Goal: Transaction & Acquisition: Purchase product/service

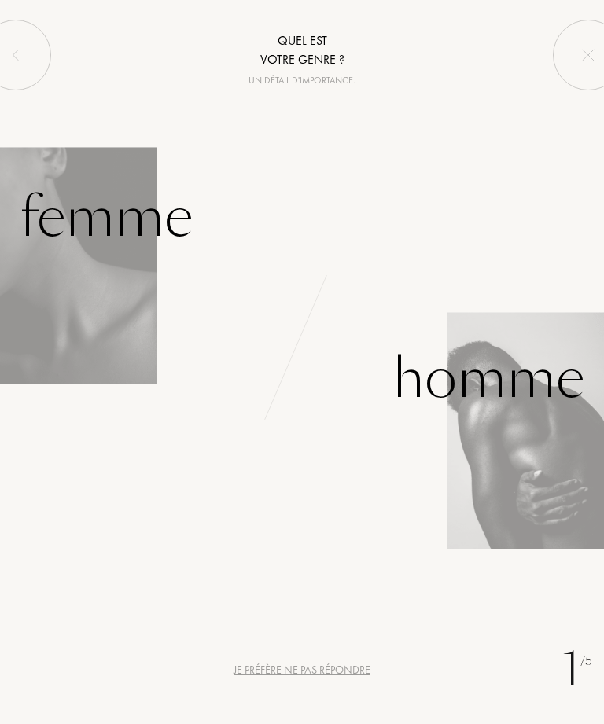
click at [114, 226] on div "Femme" at bounding box center [106, 217] width 173 height 83
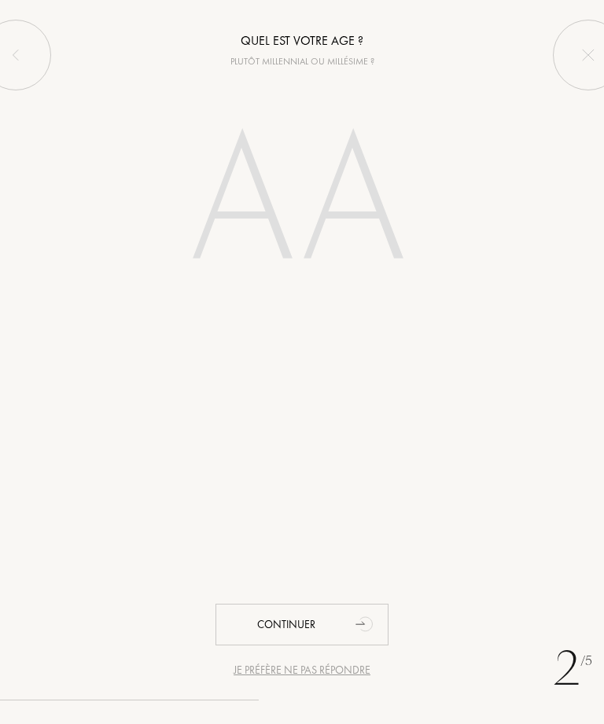
click at [296, 193] on input "number" at bounding box center [302, 204] width 296 height 236
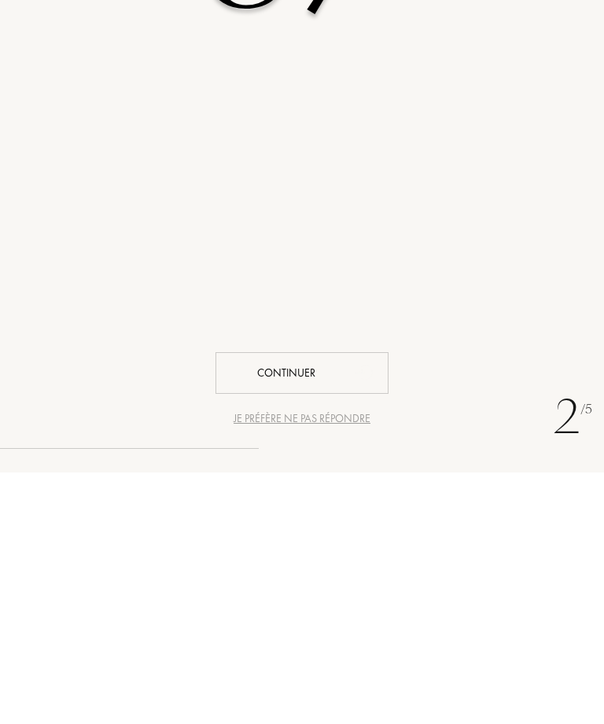
type input "37"
click at [332, 604] on div "Continuer" at bounding box center [301, 625] width 173 height 42
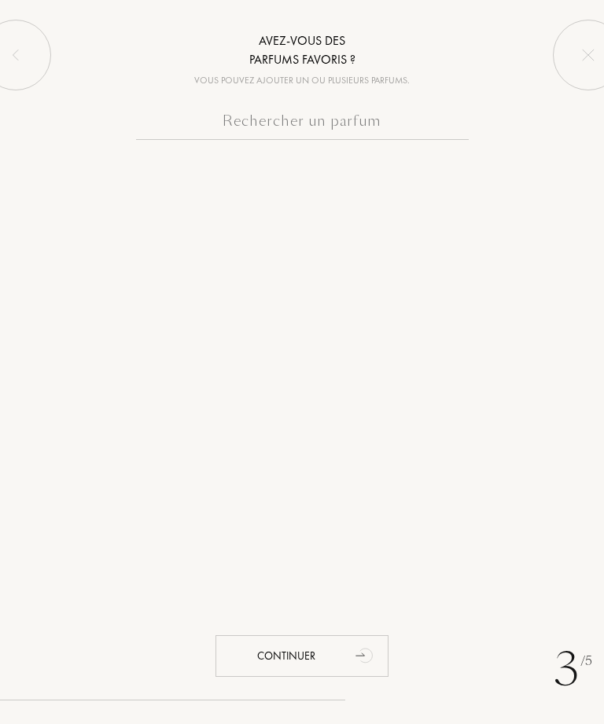
click at [384, 127] on input "text" at bounding box center [302, 124] width 332 height 31
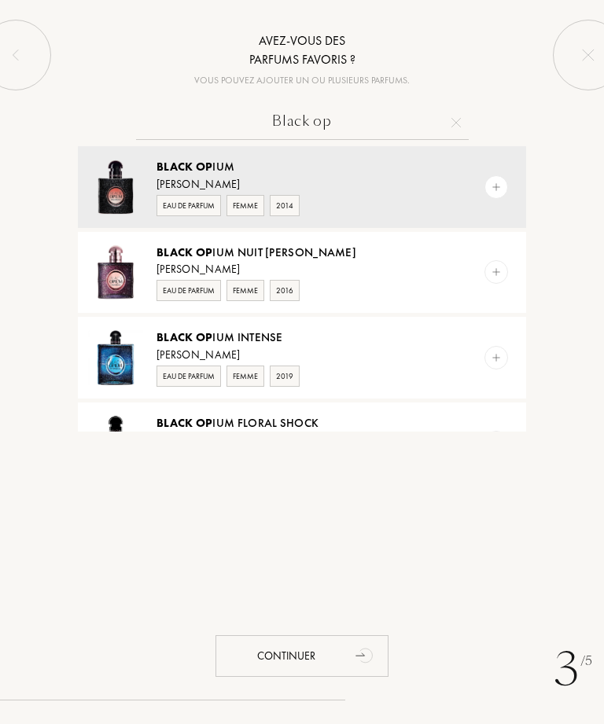
type input "Black op"
click at [491, 187] on img at bounding box center [495, 187] width 11 height 11
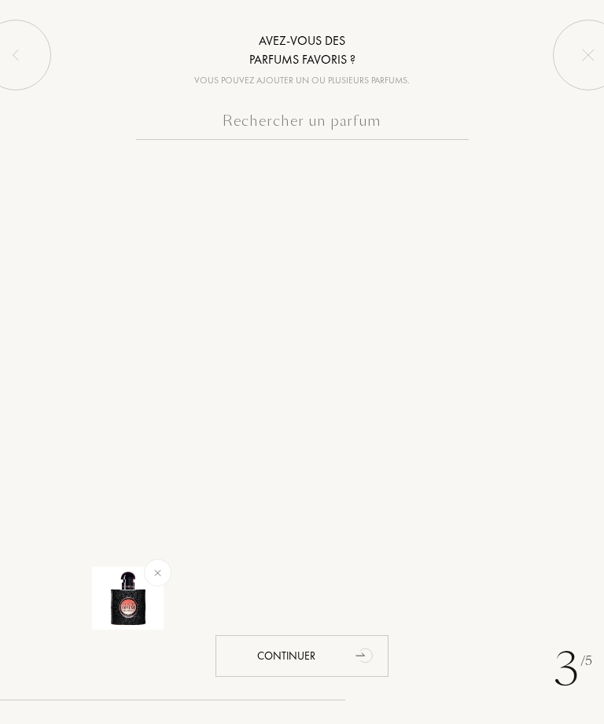
click at [361, 111] on input "text" at bounding box center [302, 124] width 332 height 31
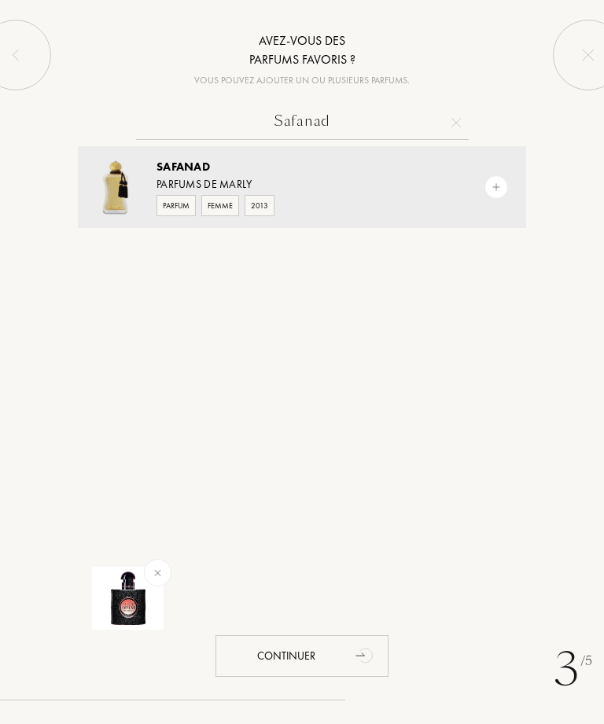
type input "Safanad"
click at [492, 185] on img at bounding box center [495, 187] width 11 height 11
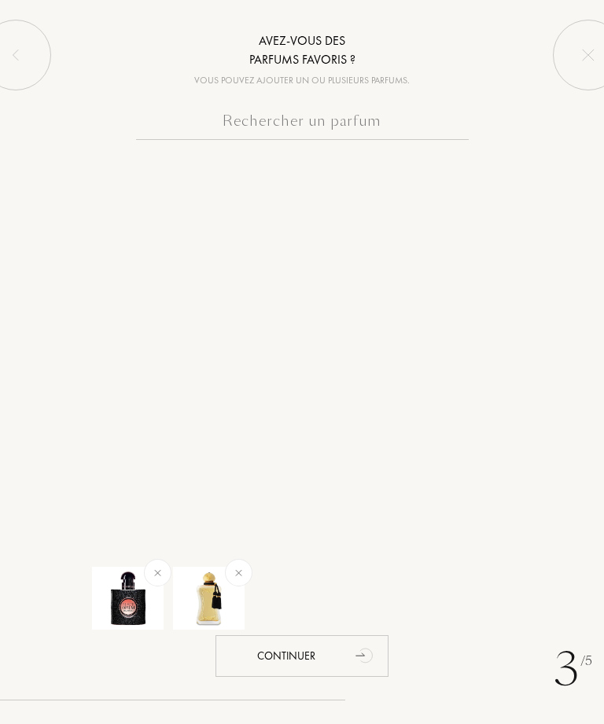
click at [333, 652] on div "Continuer" at bounding box center [301, 656] width 173 height 42
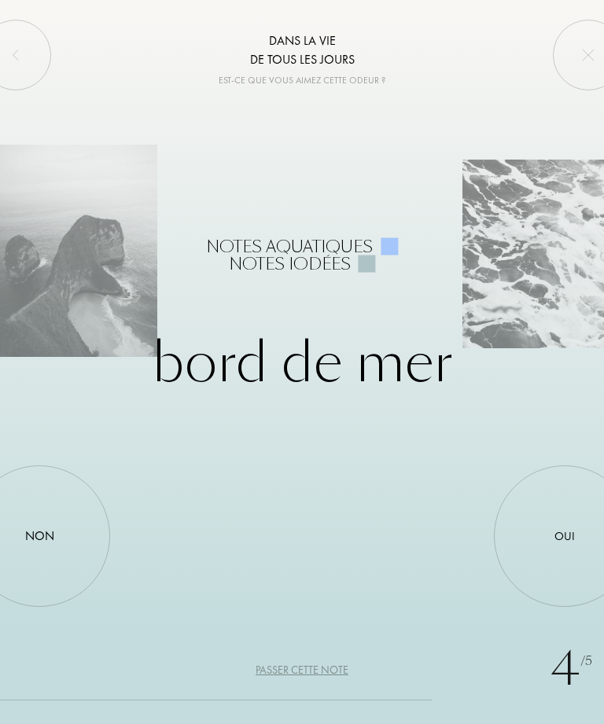
click at [545, 541] on div "Oui" at bounding box center [564, 535] width 141 height 141
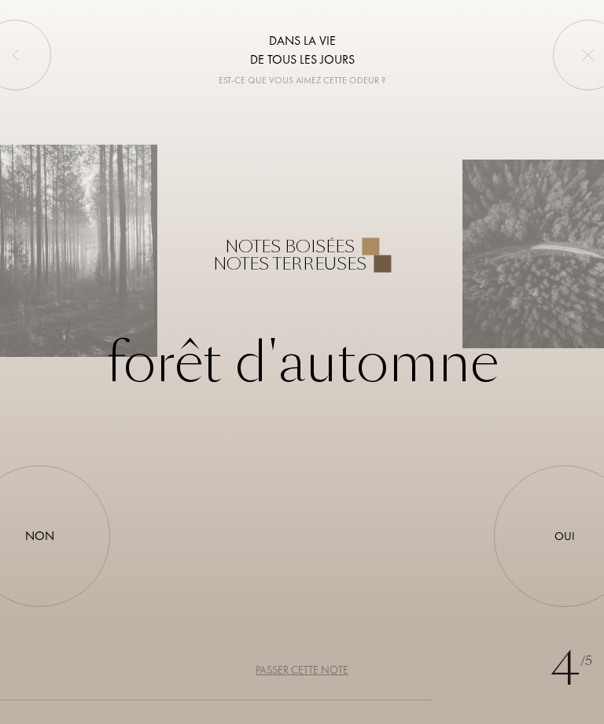
click at [559, 525] on div "Oui" at bounding box center [564, 535] width 141 height 141
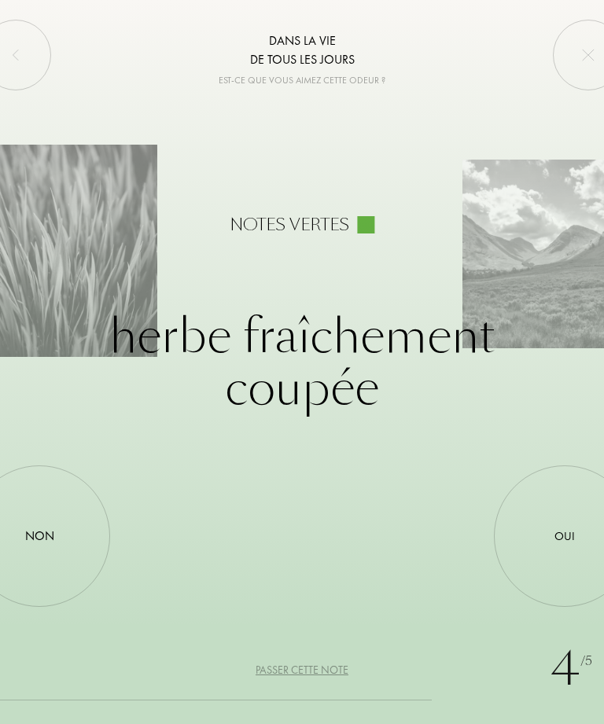
click at [558, 534] on div "Oui" at bounding box center [564, 536] width 20 height 18
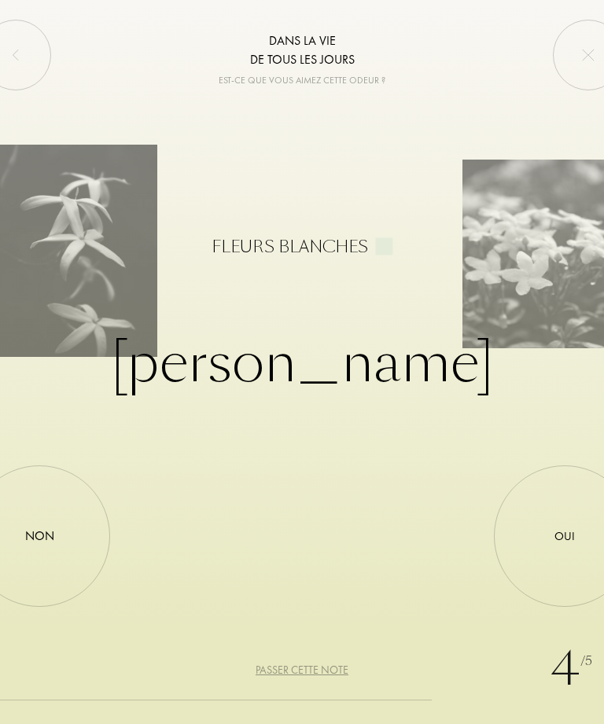
click at [548, 538] on div "Oui" at bounding box center [564, 535] width 141 height 141
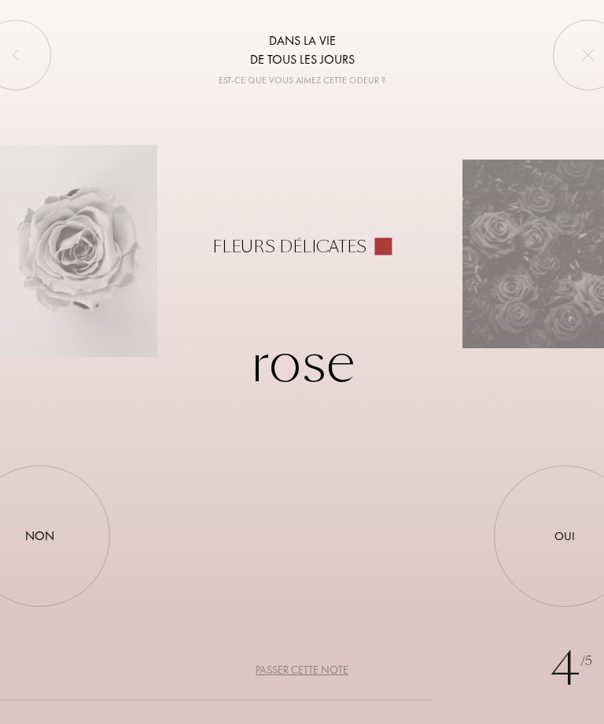
click at [549, 527] on div "Oui" at bounding box center [564, 535] width 141 height 141
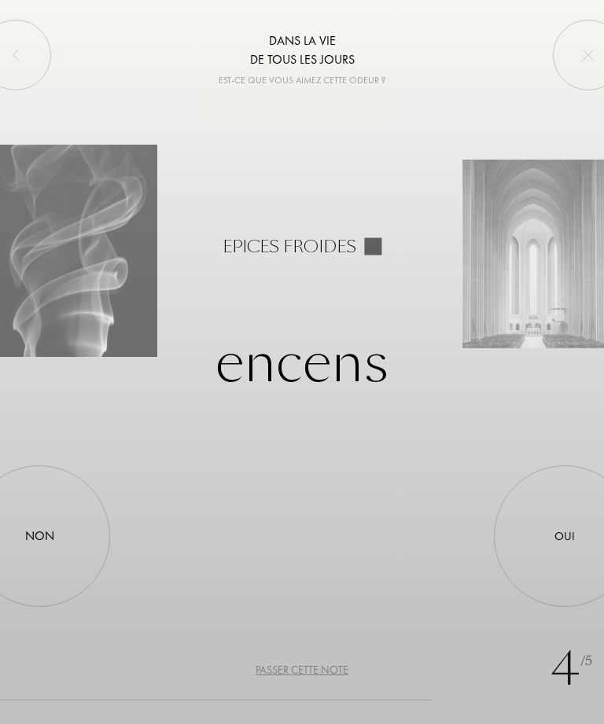
click at [556, 522] on div "Oui" at bounding box center [564, 535] width 141 height 141
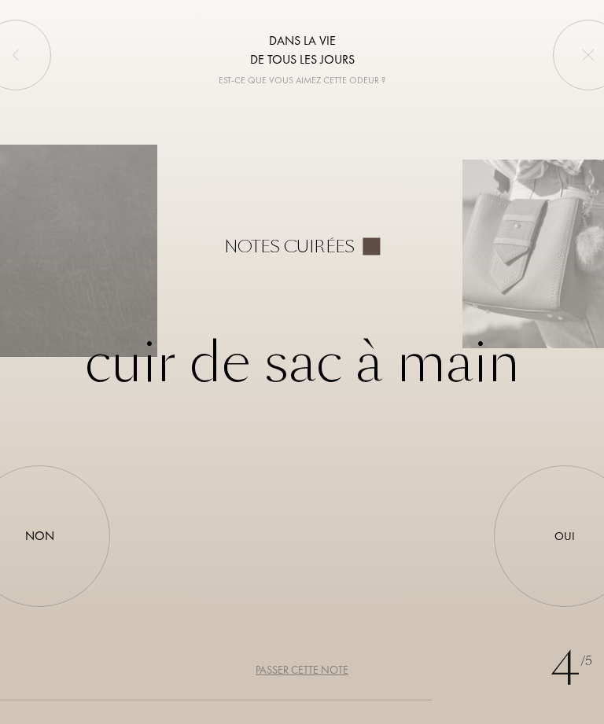
click at [564, 515] on div "Oui" at bounding box center [564, 535] width 141 height 141
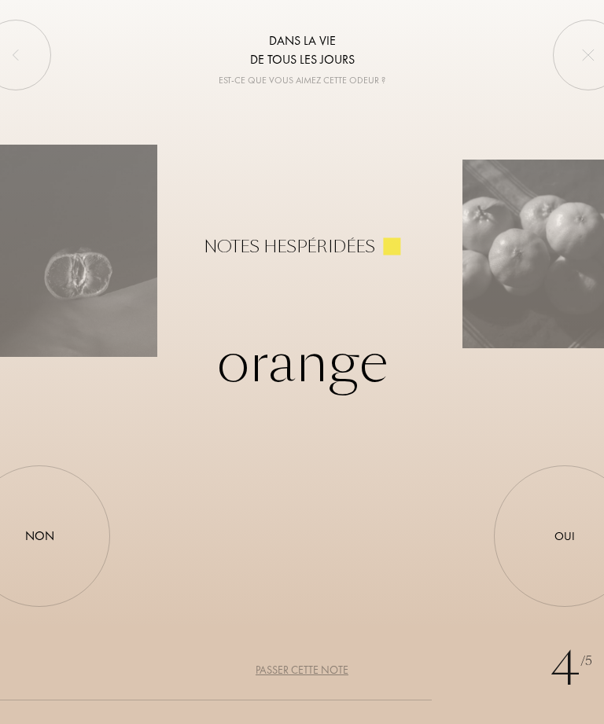
click at [553, 530] on div "Oui" at bounding box center [564, 535] width 141 height 141
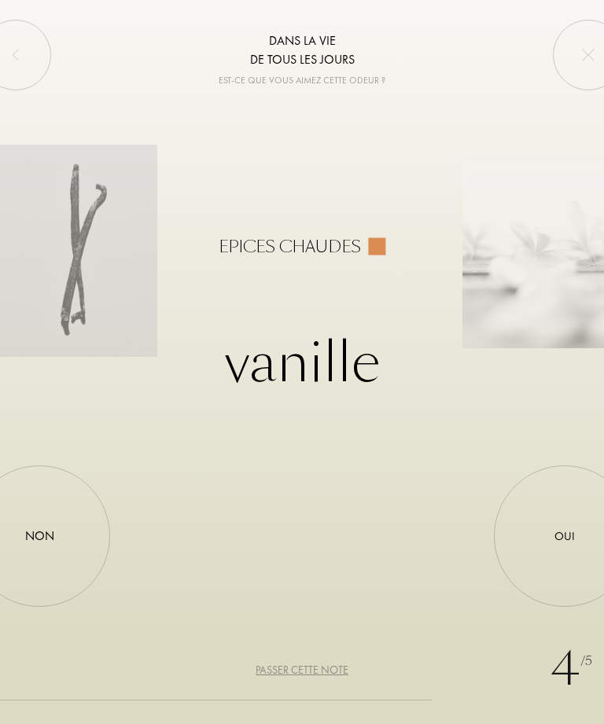
click at [561, 541] on div "Oui" at bounding box center [564, 536] width 20 height 18
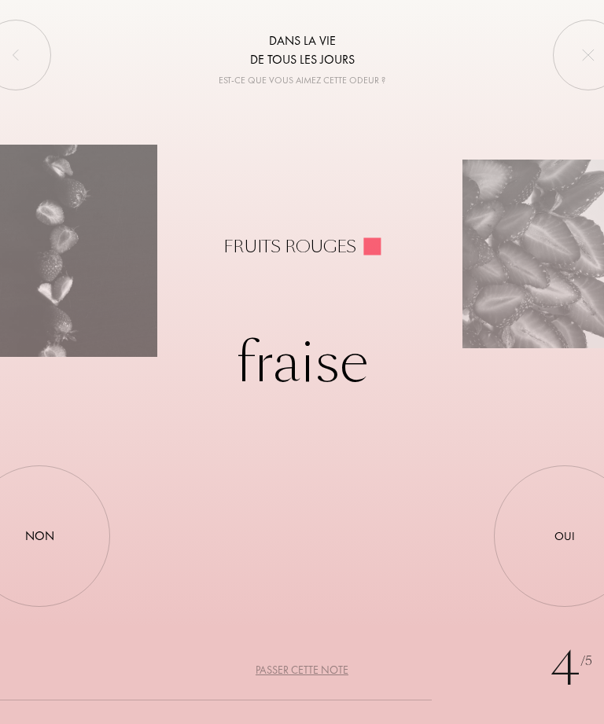
click at [562, 527] on div "Oui" at bounding box center [564, 535] width 141 height 141
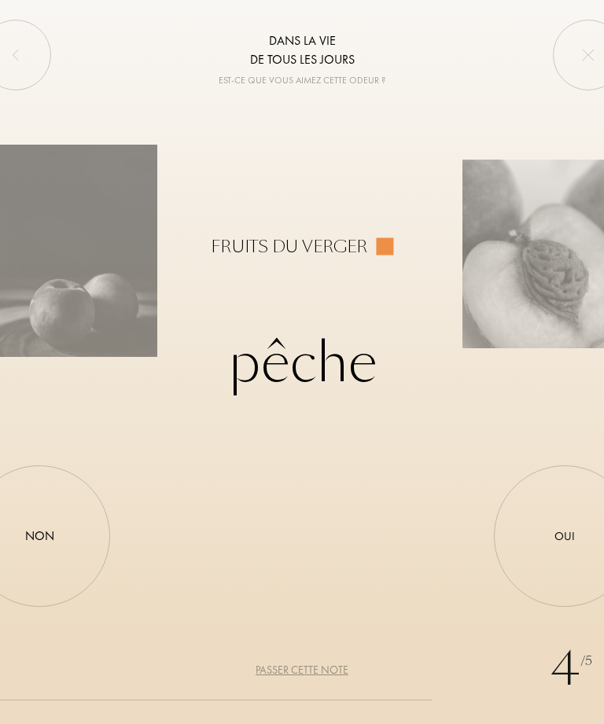
click at [564, 527] on div "Oui" at bounding box center [564, 536] width 20 height 18
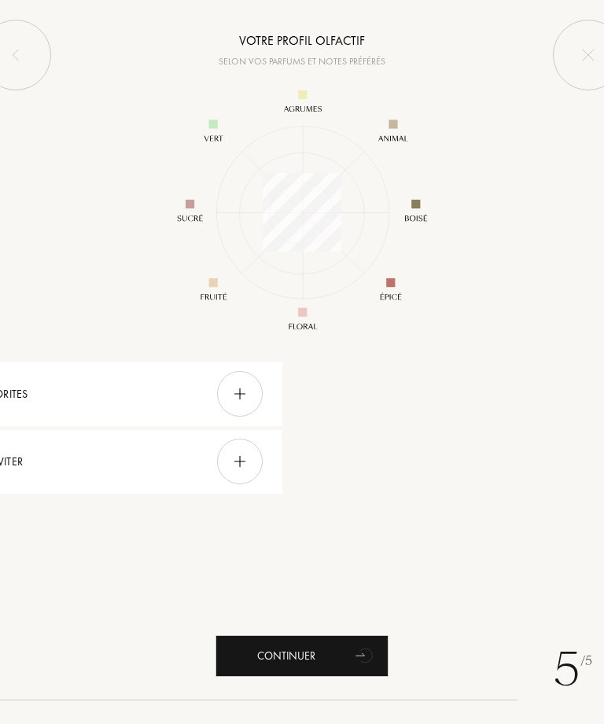
scroll to position [204, 204]
click at [317, 652] on div "Continuer" at bounding box center [301, 656] width 173 height 42
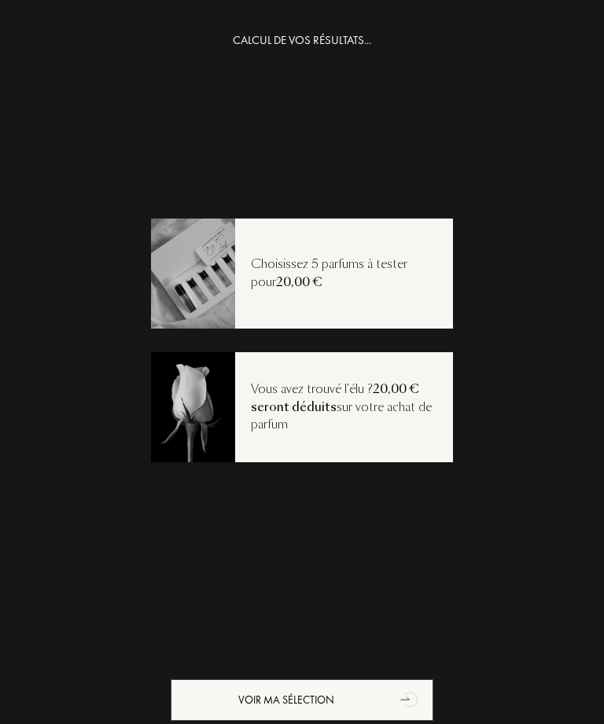
click at [389, 280] on div "Choisissez 5 parfums à tester pour 20,00 €" at bounding box center [344, 272] width 218 height 35
click at [325, 290] on div "Choisissez 5 parfums à tester pour 20,00 €" at bounding box center [344, 272] width 218 height 35
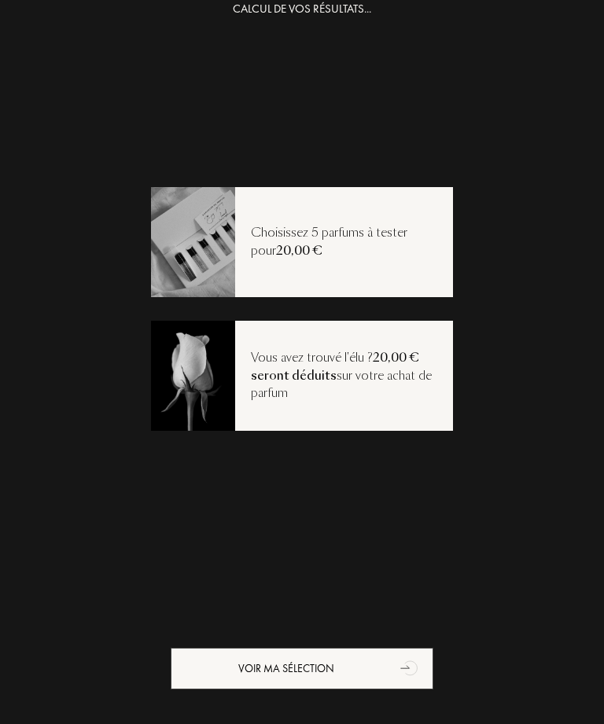
scroll to position [31, 0]
click at [350, 664] on div "Voir ma sélection" at bounding box center [302, 669] width 262 height 42
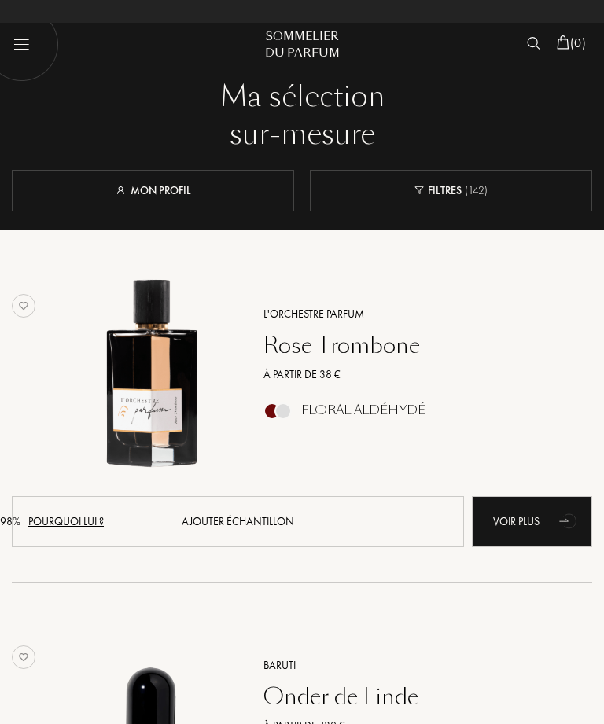
click at [104, 513] on div "Pourquoi lui ?" at bounding box center [65, 521] width 75 height 17
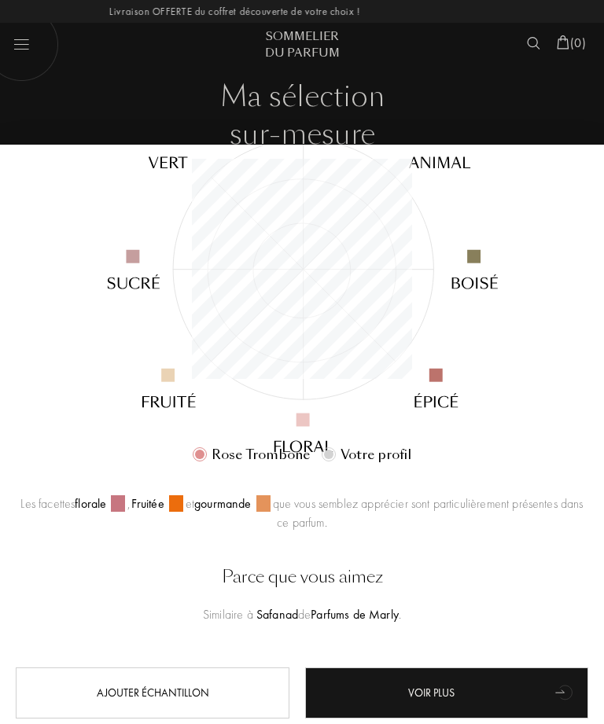
scroll to position [185, 0]
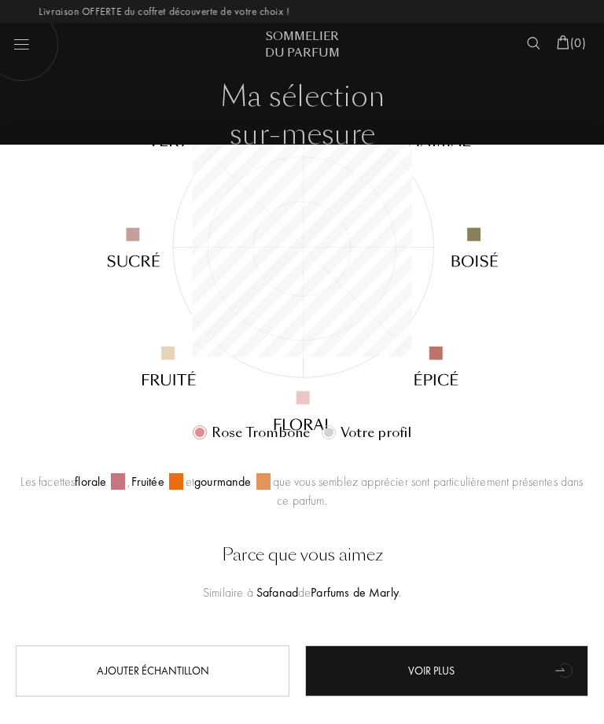
click at [189, 670] on div "Ajouter échantillon" at bounding box center [152, 670] width 273 height 51
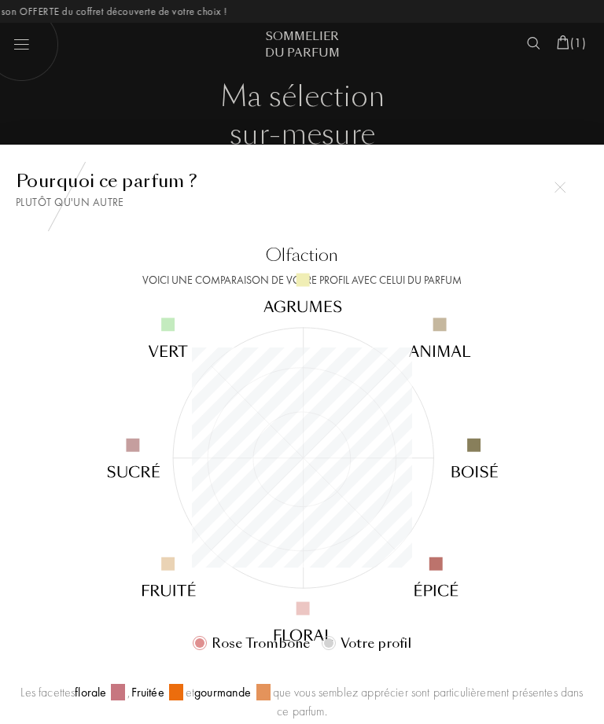
click at [558, 185] on img at bounding box center [559, 187] width 11 height 11
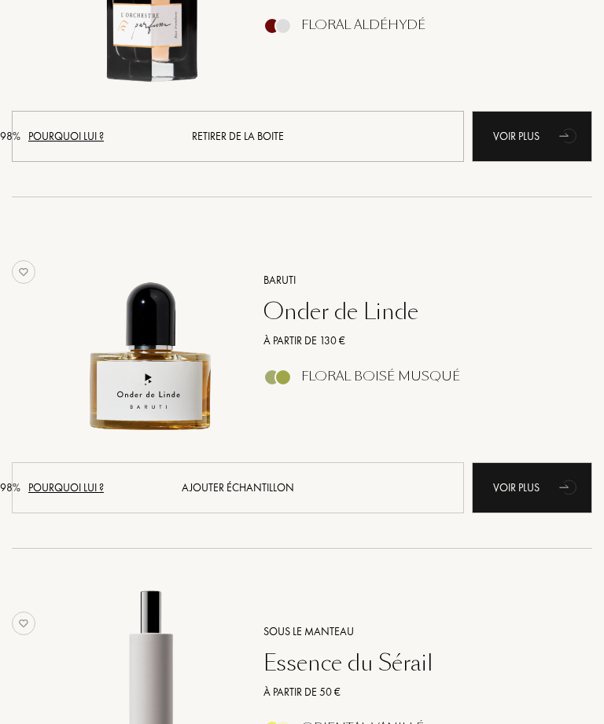
click at [104, 479] on div "Pourquoi lui ?" at bounding box center [65, 487] width 75 height 17
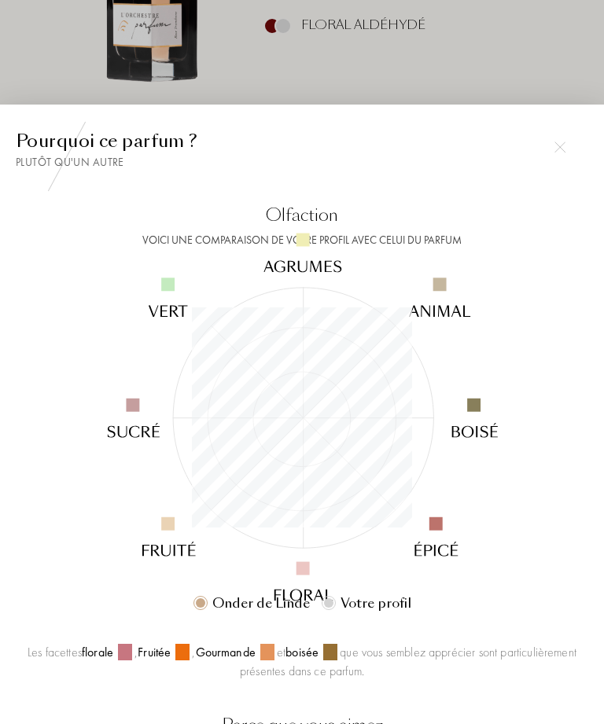
click at [562, 152] on img at bounding box center [559, 146] width 11 height 11
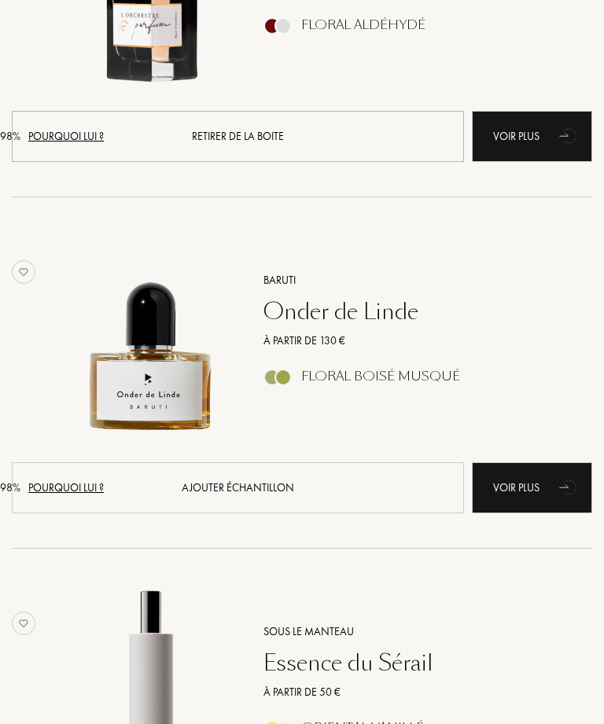
click at [328, 483] on div "Ajouter échantillon" at bounding box center [238, 487] width 452 height 51
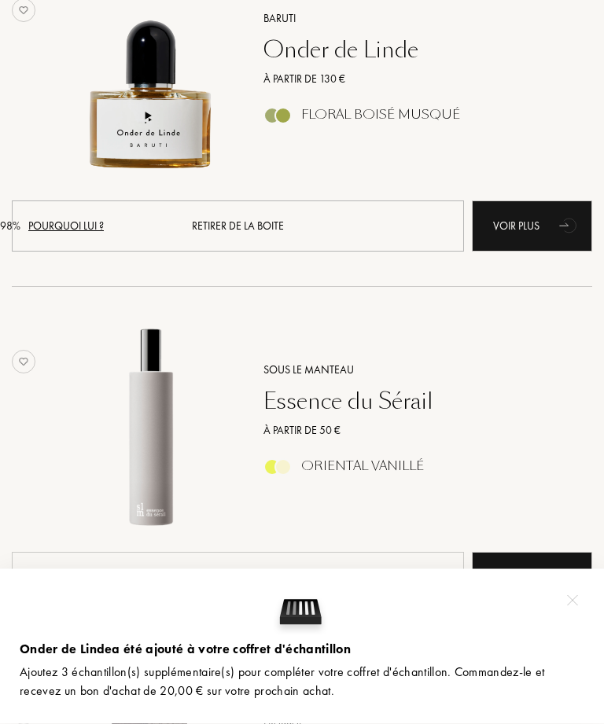
click at [569, 606] on img at bounding box center [572, 600] width 11 height 11
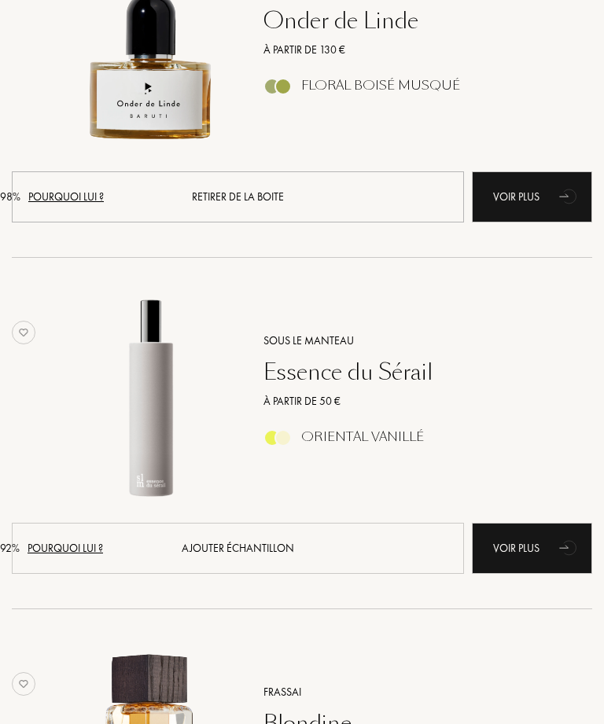
click at [103, 540] on div "Pourquoi lui ?" at bounding box center [65, 548] width 75 height 17
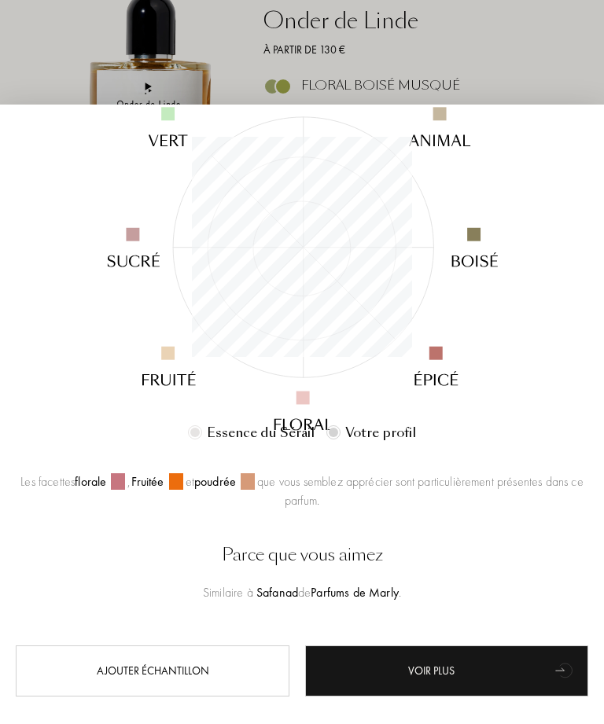
click at [223, 696] on div "Ajouter échantillon" at bounding box center [152, 670] width 273 height 51
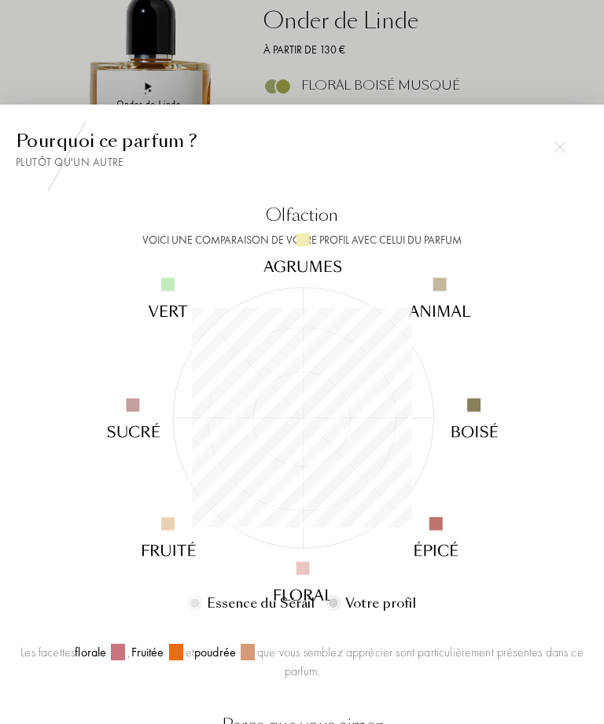
click at [556, 152] on img at bounding box center [559, 146] width 11 height 11
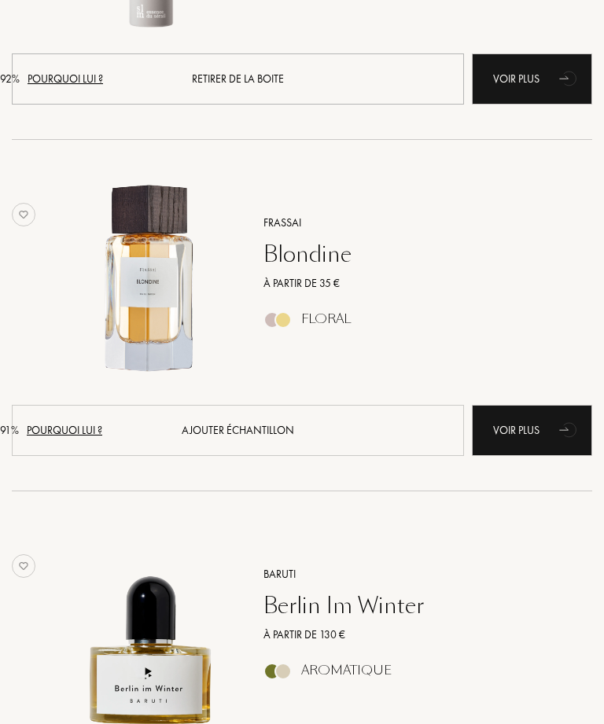
click at [102, 422] on div "Pourquoi lui ?" at bounding box center [64, 430] width 75 height 17
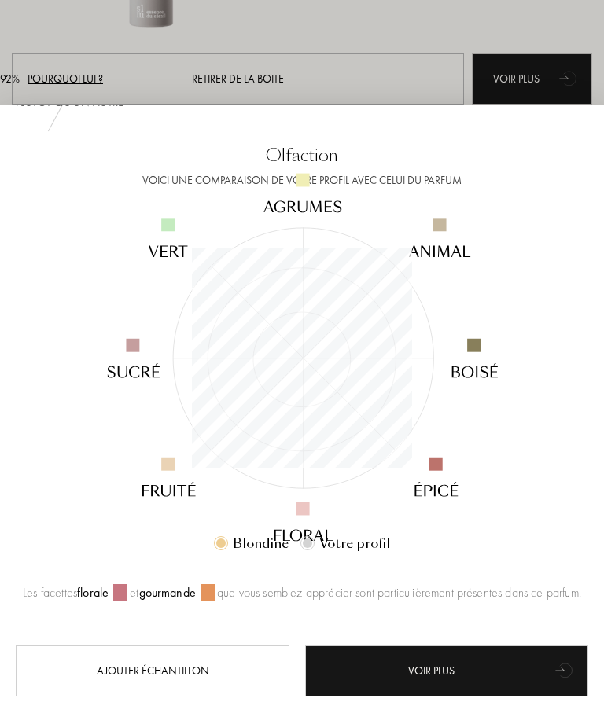
click at [181, 696] on div "Ajouter échantillon" at bounding box center [152, 670] width 273 height 51
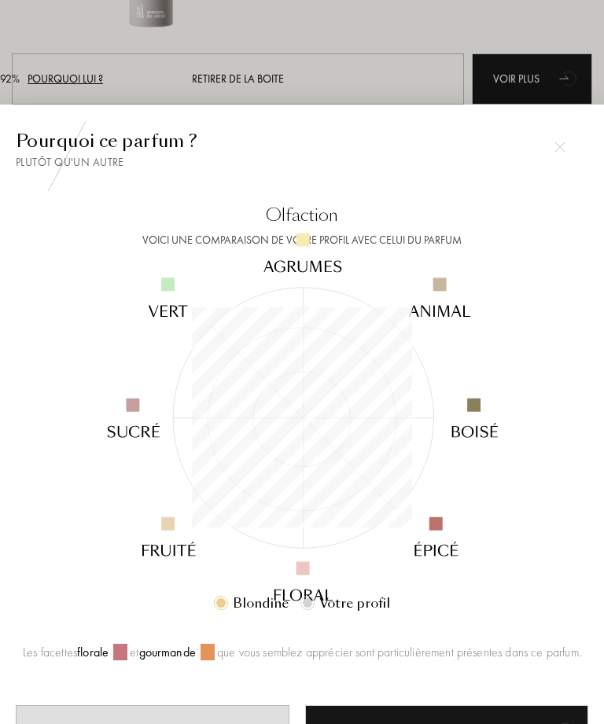
click at [558, 152] on img at bounding box center [559, 146] width 11 height 11
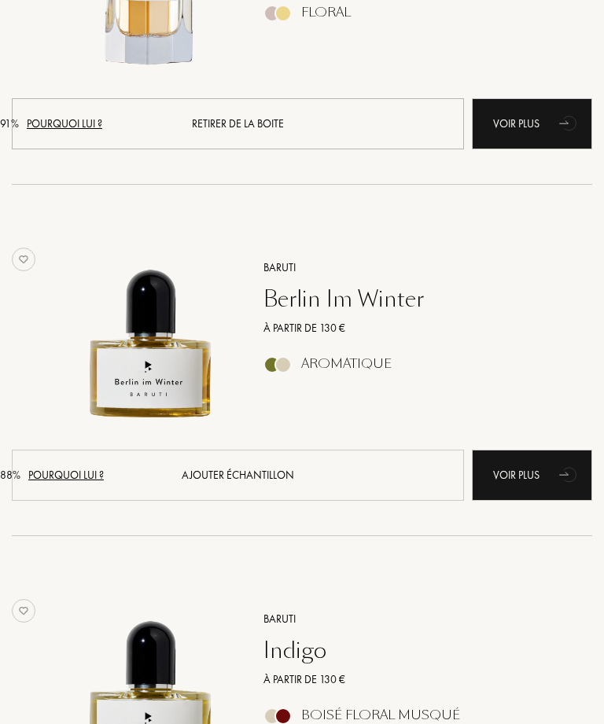
click at [104, 467] on div "Pourquoi lui ?" at bounding box center [65, 475] width 75 height 17
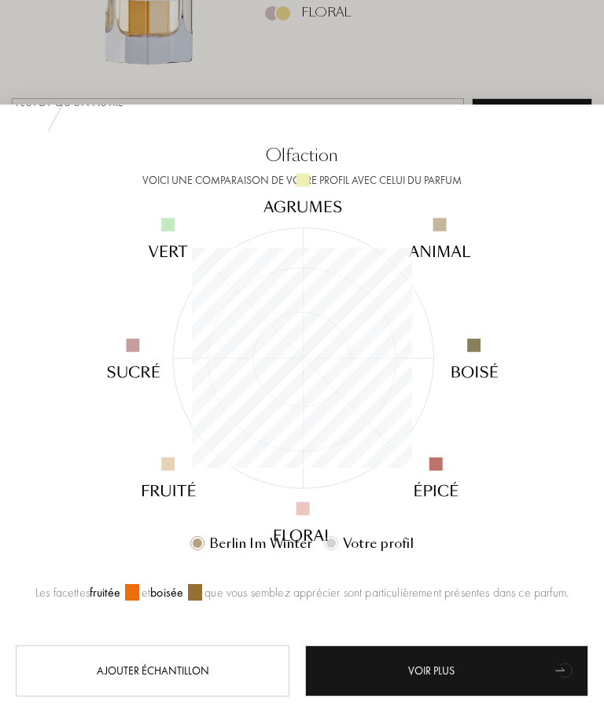
click at [406, 115] on div at bounding box center [302, 387] width 604 height 774
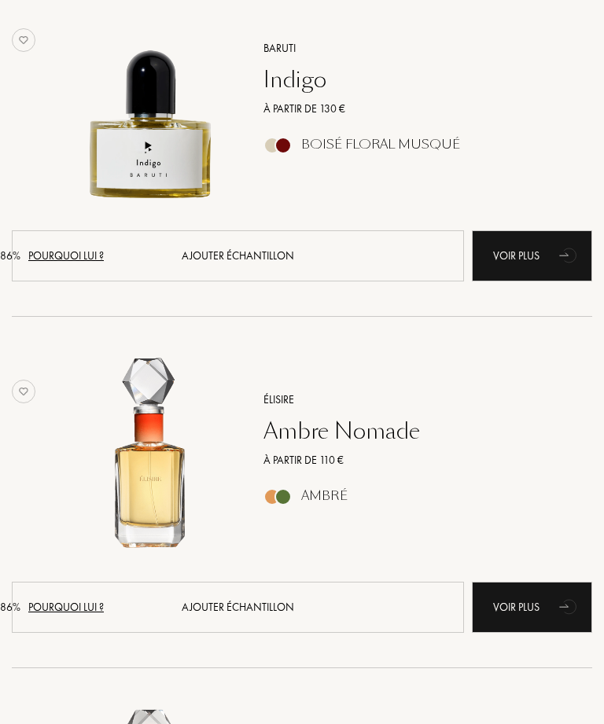
click at [104, 599] on div "Pourquoi lui ?" at bounding box center [65, 607] width 75 height 17
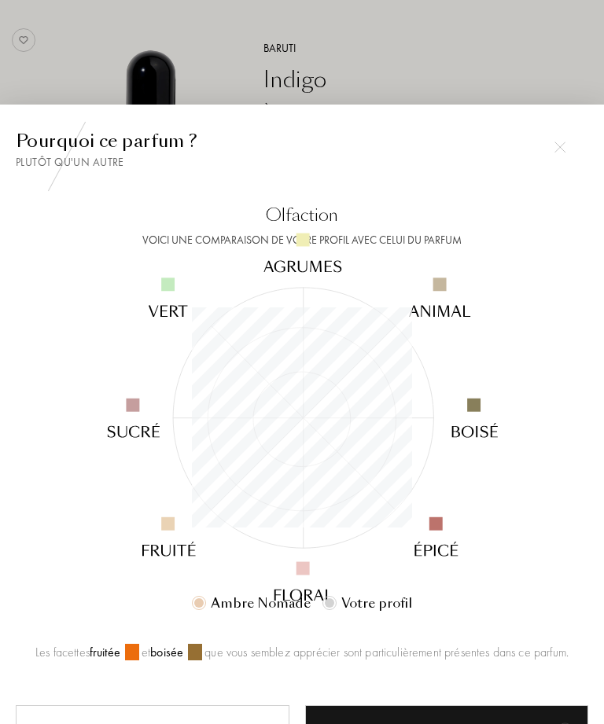
click at [561, 152] on img at bounding box center [559, 146] width 11 height 11
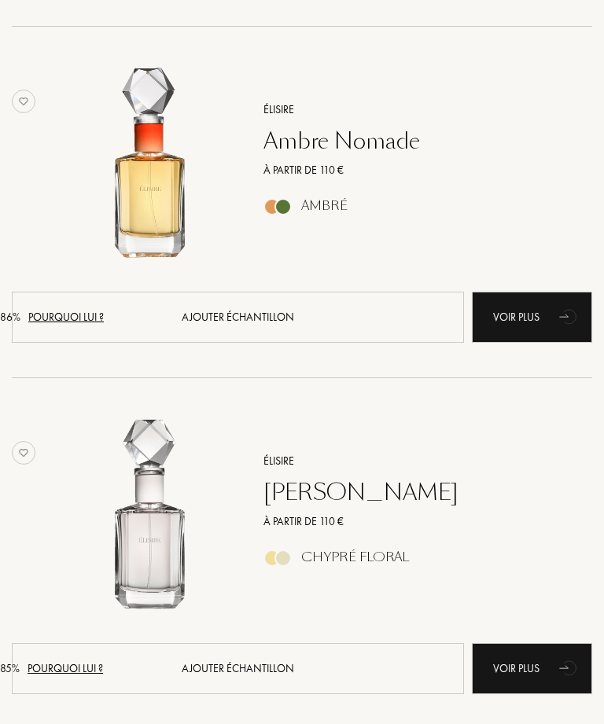
click at [103, 660] on div "Pourquoi lui ?" at bounding box center [65, 668] width 75 height 17
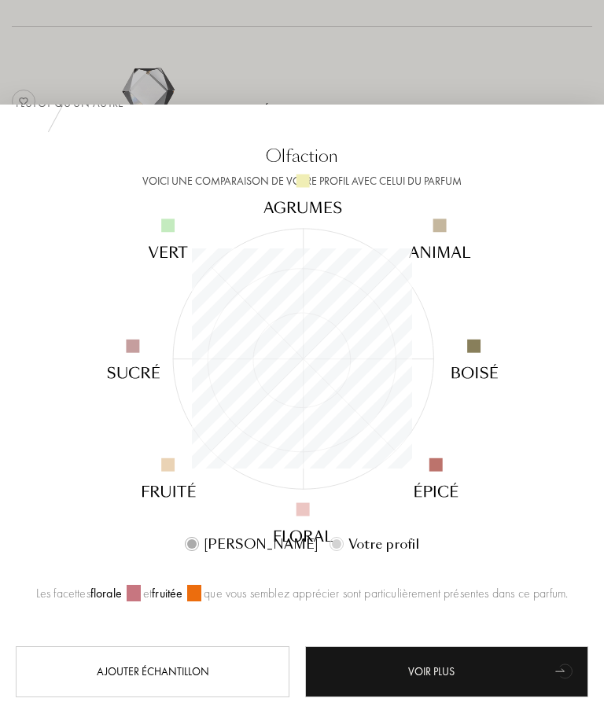
click at [426, 108] on div at bounding box center [302, 387] width 604 height 774
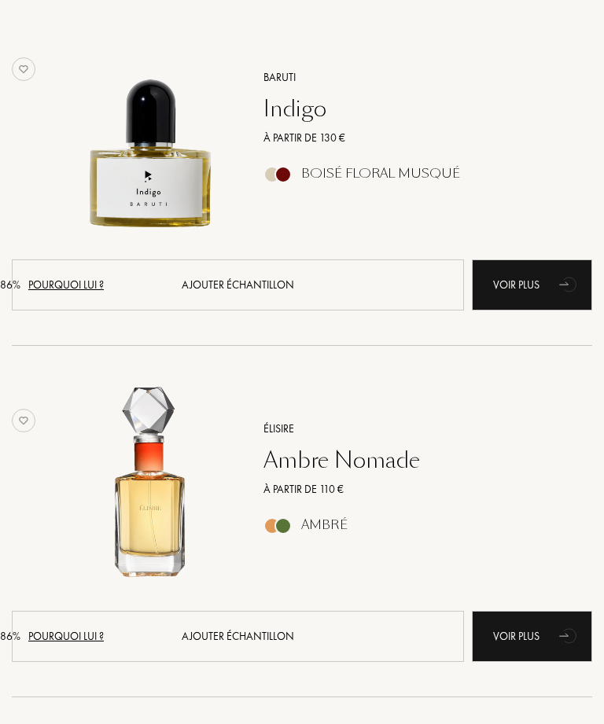
click at [345, 631] on div "Ajouter échantillon" at bounding box center [238, 636] width 452 height 51
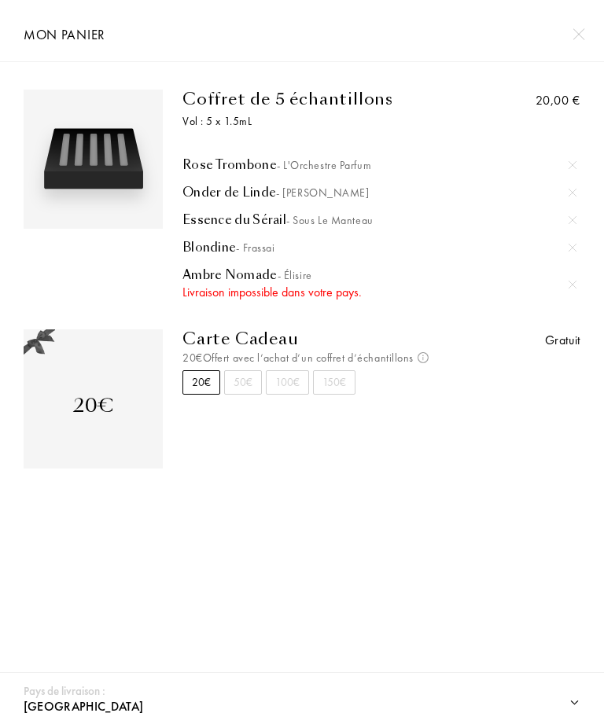
click at [86, 696] on select "[GEOGRAPHIC_DATA] [GEOGRAPHIC_DATA] [GEOGRAPHIC_DATA] [GEOGRAPHIC_DATA] [GEOGRA…" at bounding box center [298, 706] width 556 height 41
click at [567, 694] on select "[GEOGRAPHIC_DATA] [GEOGRAPHIC_DATA] [GEOGRAPHIC_DATA] [GEOGRAPHIC_DATA] [GEOGRA…" at bounding box center [298, 706] width 556 height 41
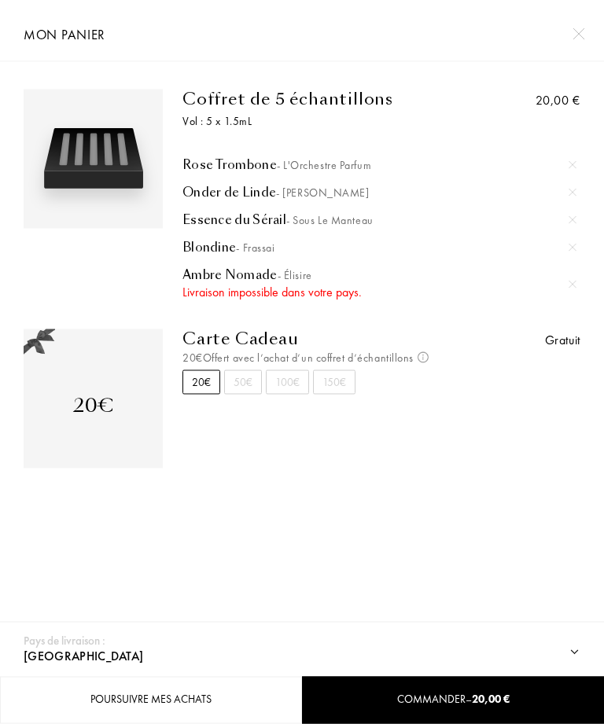
click at [450, 694] on div "Commander – 20,00 €" at bounding box center [453, 699] width 300 height 17
click at [225, 700] on div "Poursuivre mes achats" at bounding box center [151, 700] width 302 height 47
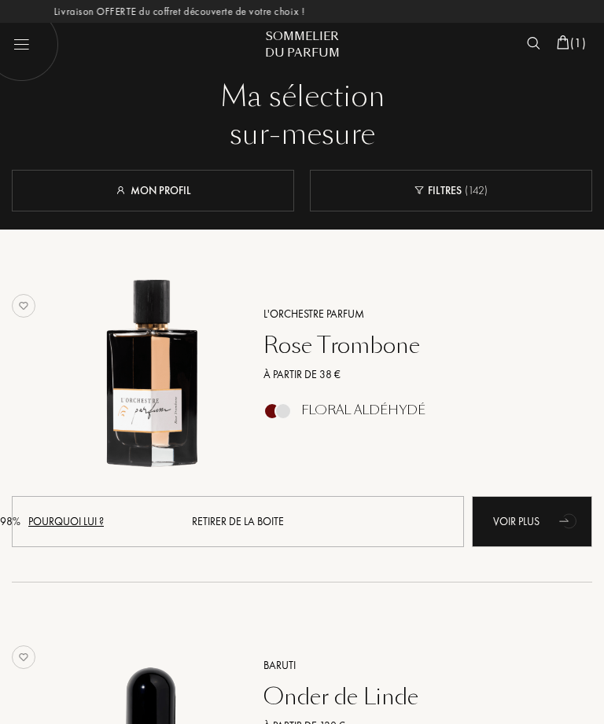
click at [561, 47] on img at bounding box center [562, 42] width 13 height 14
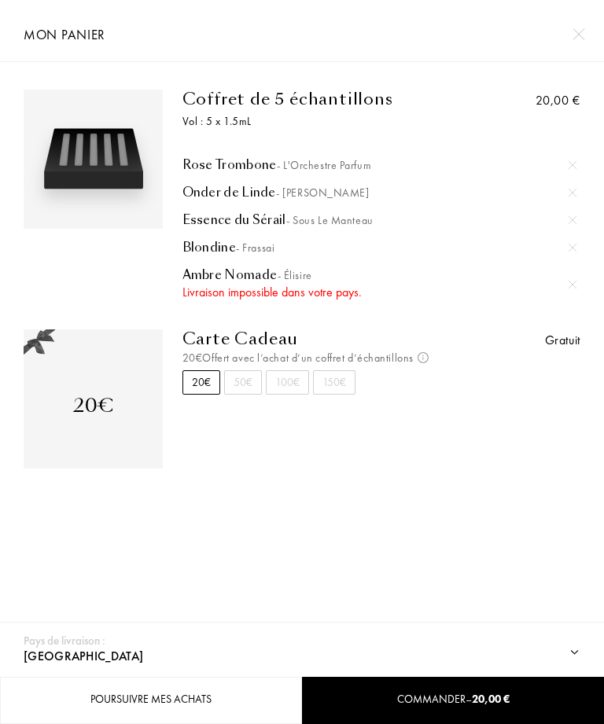
click at [83, 651] on select "[GEOGRAPHIC_DATA] [GEOGRAPHIC_DATA] [GEOGRAPHIC_DATA] [GEOGRAPHIC_DATA] [GEOGRA…" at bounding box center [298, 656] width 556 height 41
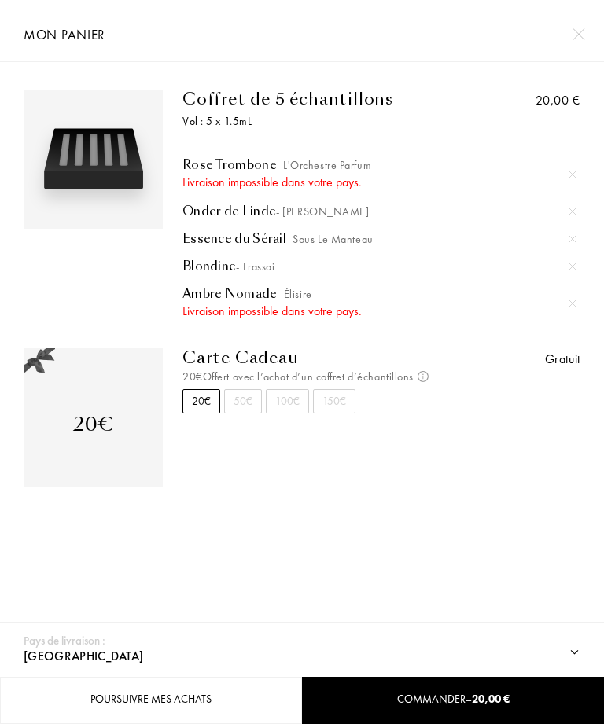
click at [105, 649] on select "[GEOGRAPHIC_DATA] [GEOGRAPHIC_DATA] [GEOGRAPHIC_DATA] [GEOGRAPHIC_DATA] [GEOGRA…" at bounding box center [298, 656] width 556 height 41
select select "FR"
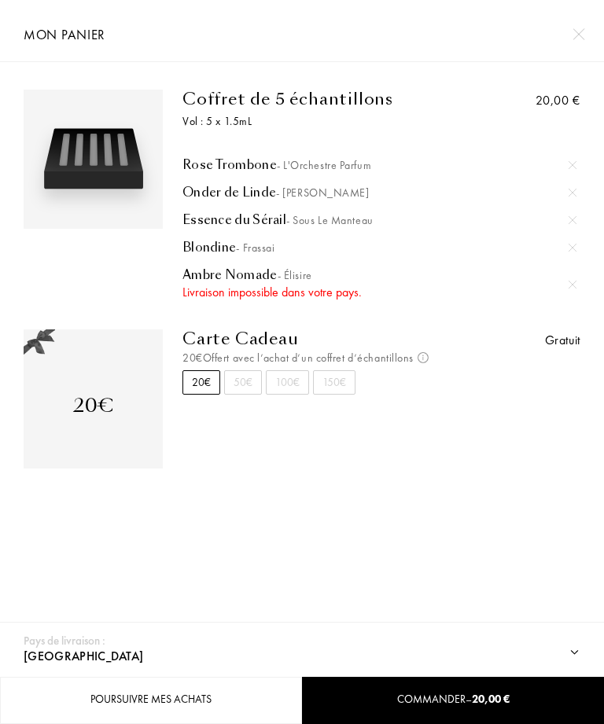
click at [160, 691] on div "Poursuivre mes achats" at bounding box center [151, 700] width 302 height 47
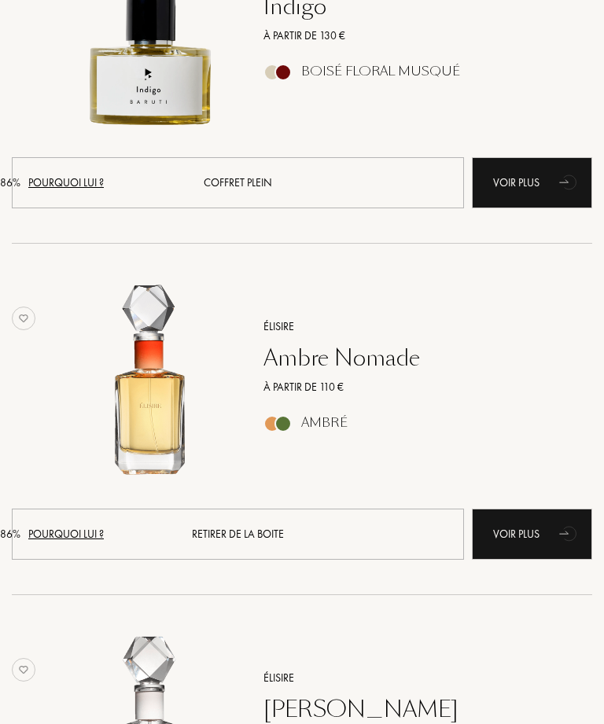
click at [305, 529] on div "Retirer de la boite" at bounding box center [238, 533] width 452 height 51
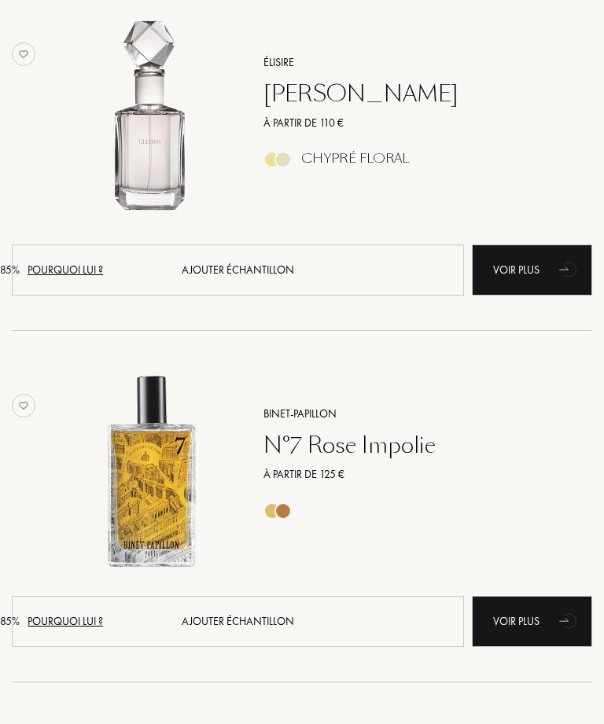
click at [103, 613] on div "Pourquoi lui ?" at bounding box center [65, 621] width 75 height 17
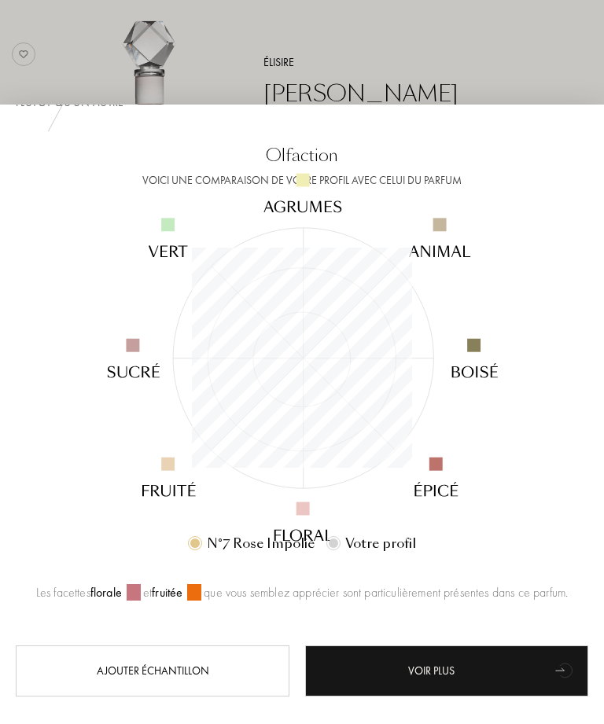
click at [486, 110] on div at bounding box center [302, 387] width 604 height 774
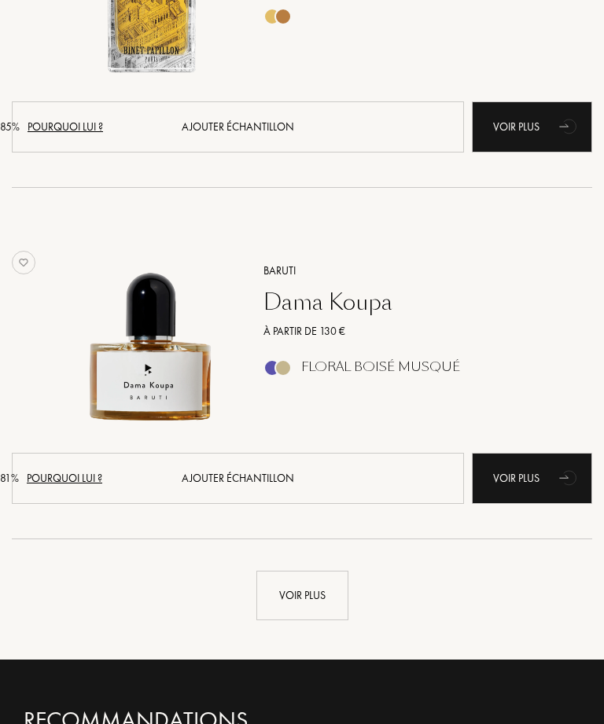
click at [281, 603] on div "Voir plus" at bounding box center [302, 596] width 92 height 50
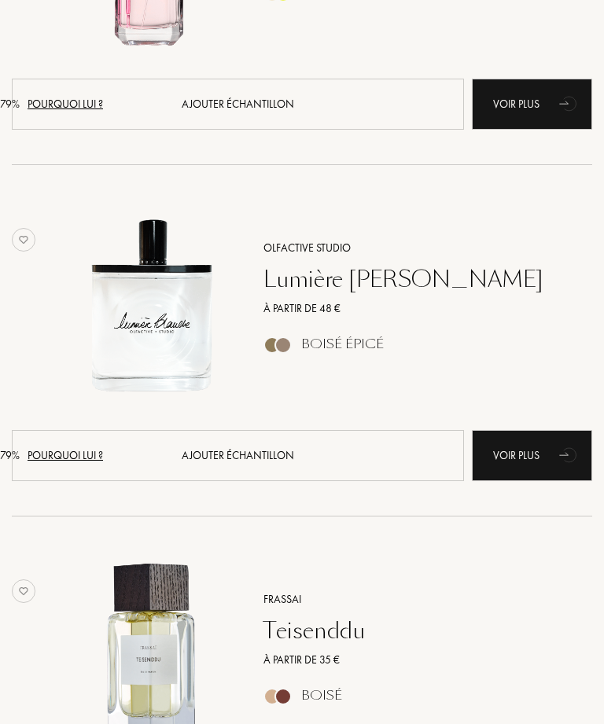
click at [103, 448] on div "Pourquoi lui ?" at bounding box center [65, 456] width 75 height 17
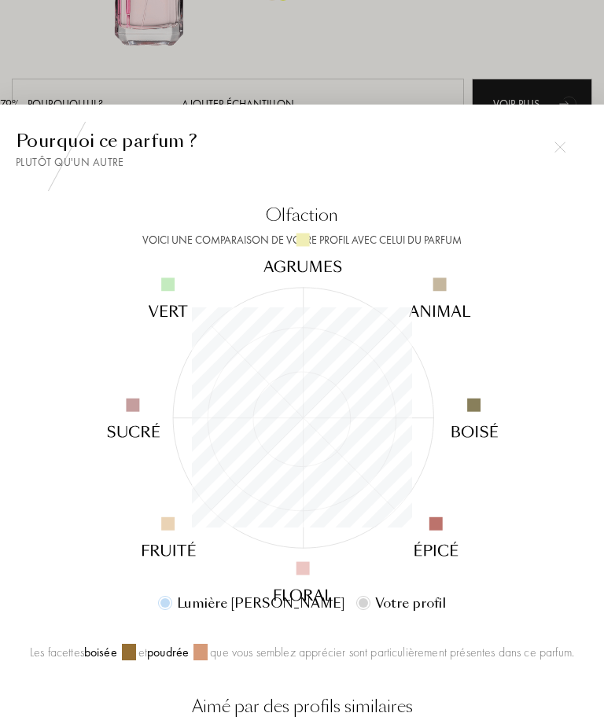
click at [556, 152] on img at bounding box center [559, 146] width 11 height 11
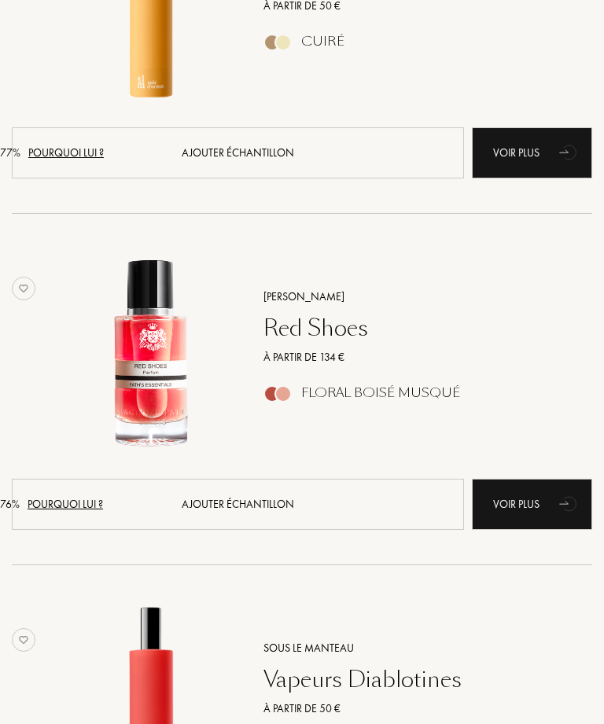
click at [103, 496] on div "Pourquoi lui ?" at bounding box center [65, 504] width 75 height 17
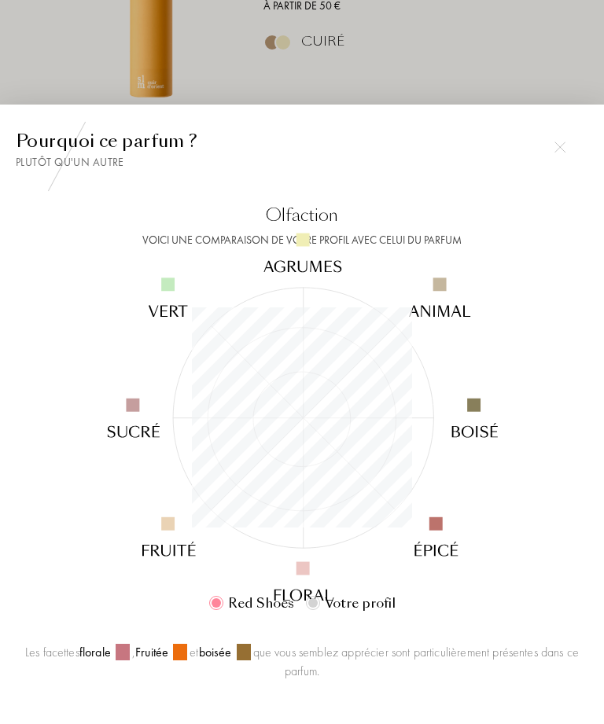
click at [554, 152] on img at bounding box center [559, 146] width 11 height 11
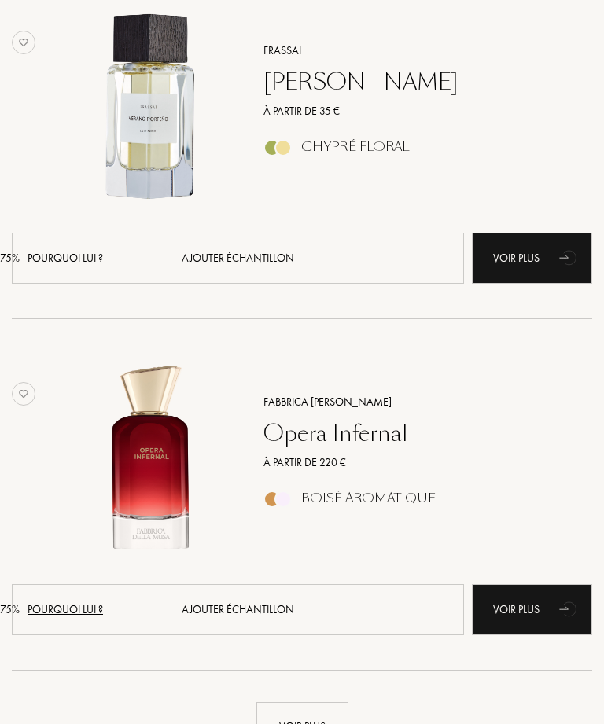
click at [103, 602] on div "Pourquoi lui ?" at bounding box center [65, 610] width 75 height 17
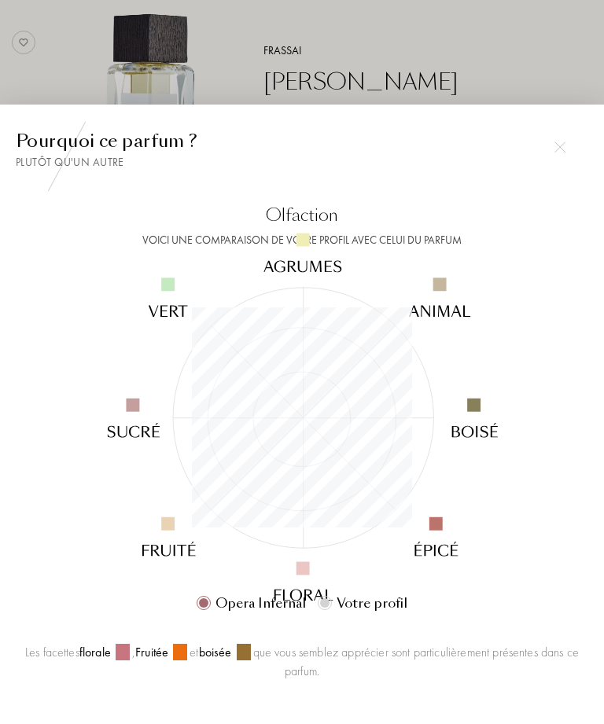
click at [570, 163] on div at bounding box center [559, 146] width 31 height 31
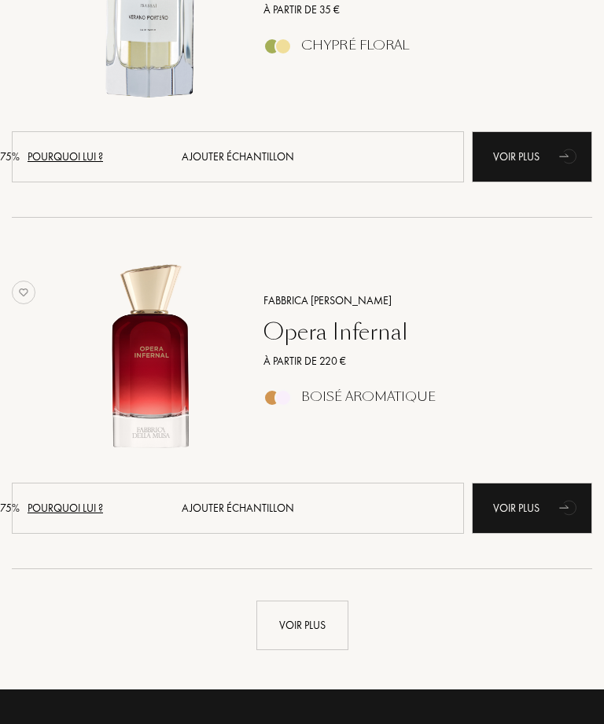
click at [324, 497] on div "Ajouter échantillon" at bounding box center [238, 508] width 452 height 51
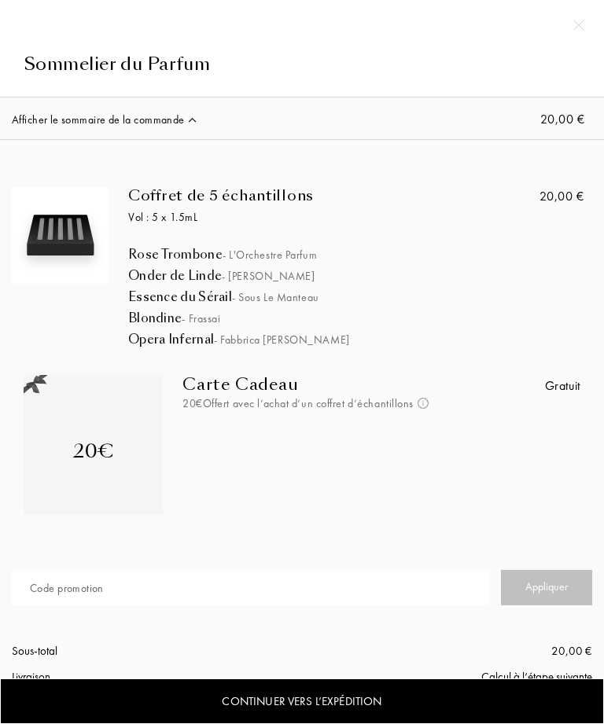
select select "FR"
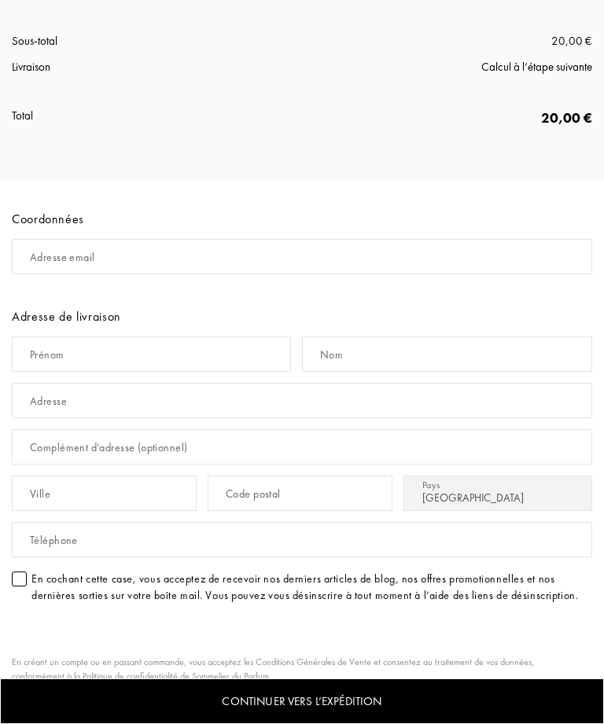
scroll to position [608, 0]
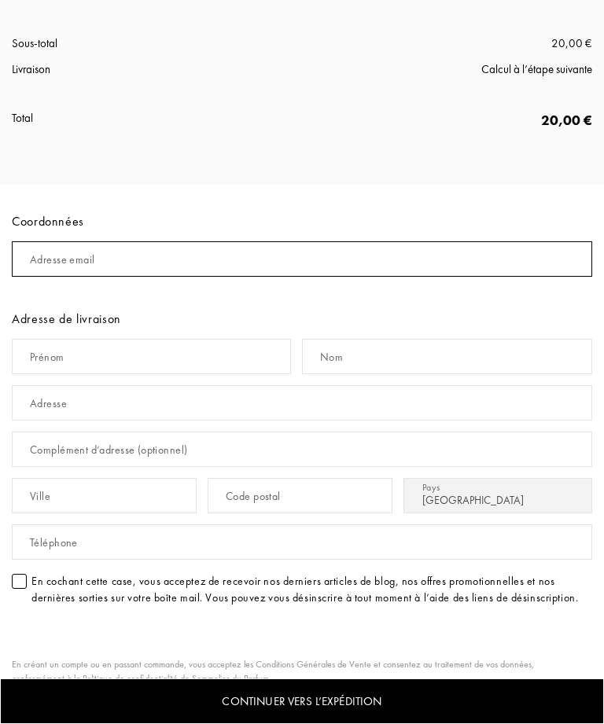
click at [311, 256] on input "mail" at bounding box center [302, 258] width 580 height 35
type input "M"
type input "Myriam.delcroix@hotmail.fr"
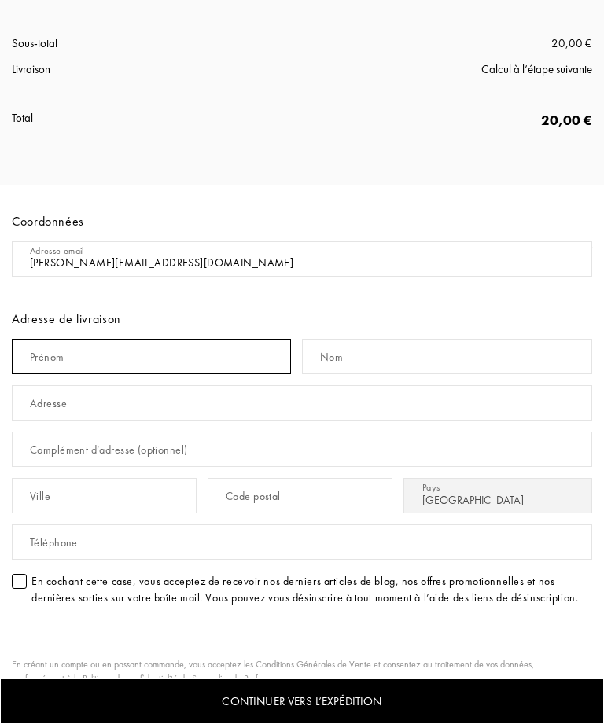
click at [171, 356] on input "text" at bounding box center [151, 356] width 279 height 35
type input "Myriam"
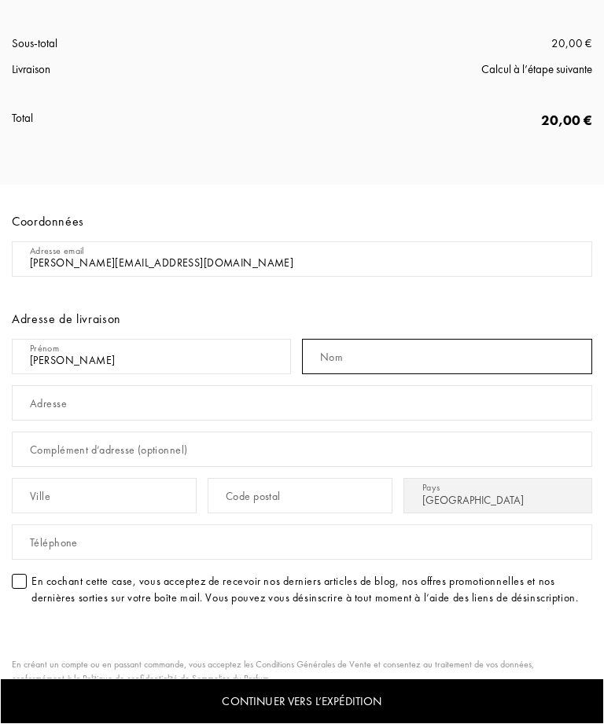
click at [377, 354] on input "text" at bounding box center [447, 356] width 290 height 35
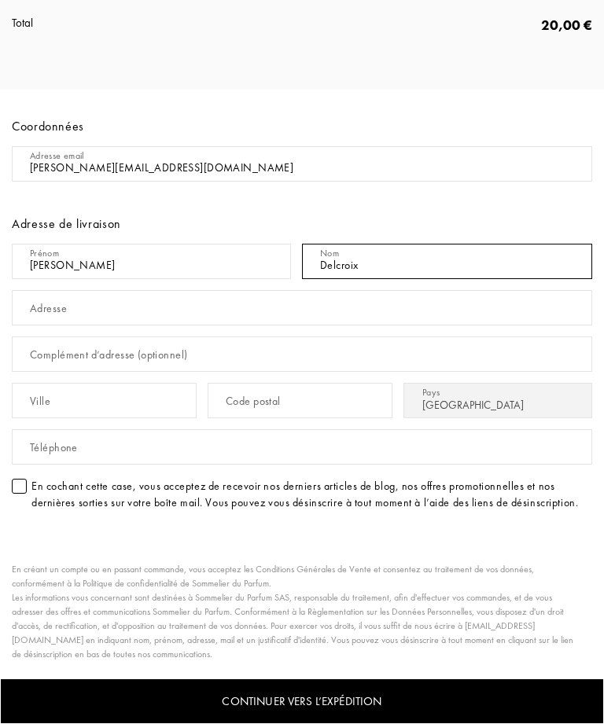
scroll to position [703, 0]
type input "Delcroix"
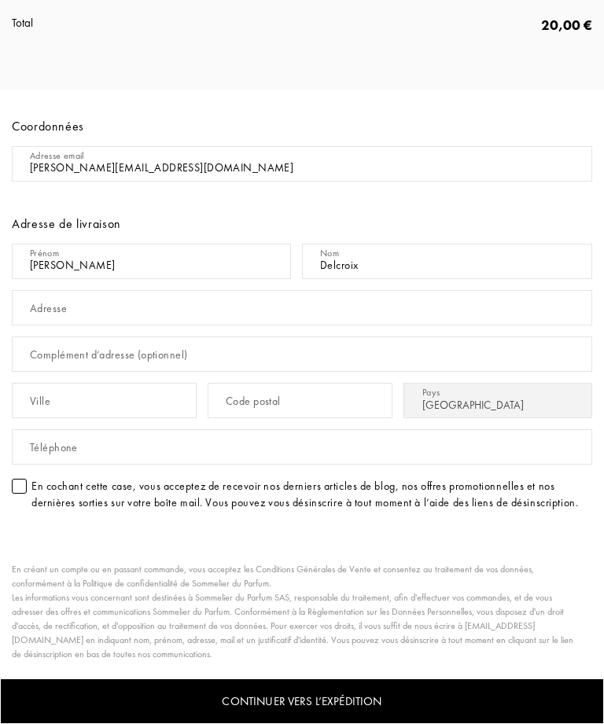
click at [245, 306] on input "text" at bounding box center [302, 307] width 580 height 35
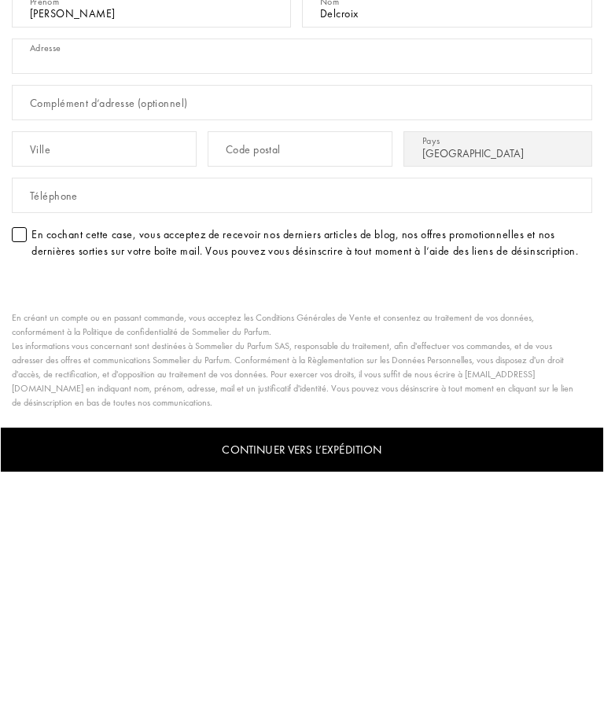
type input "6"
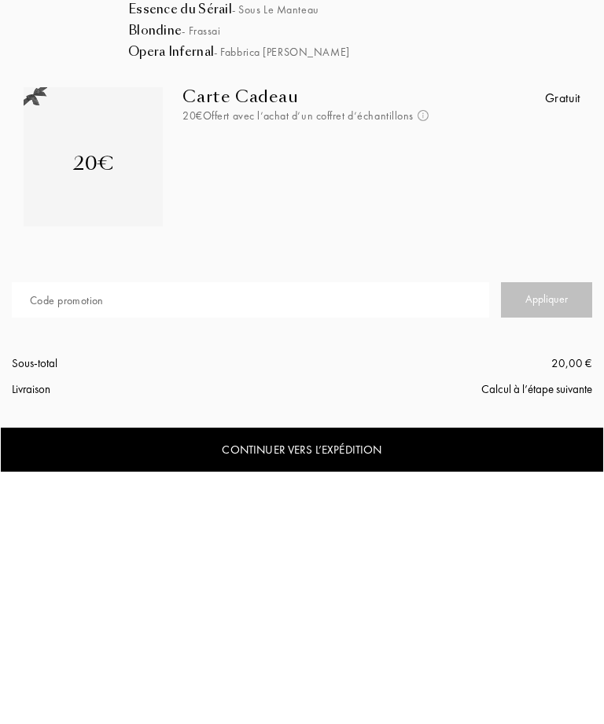
scroll to position [41, 0]
